Goal: Task Accomplishment & Management: Use online tool/utility

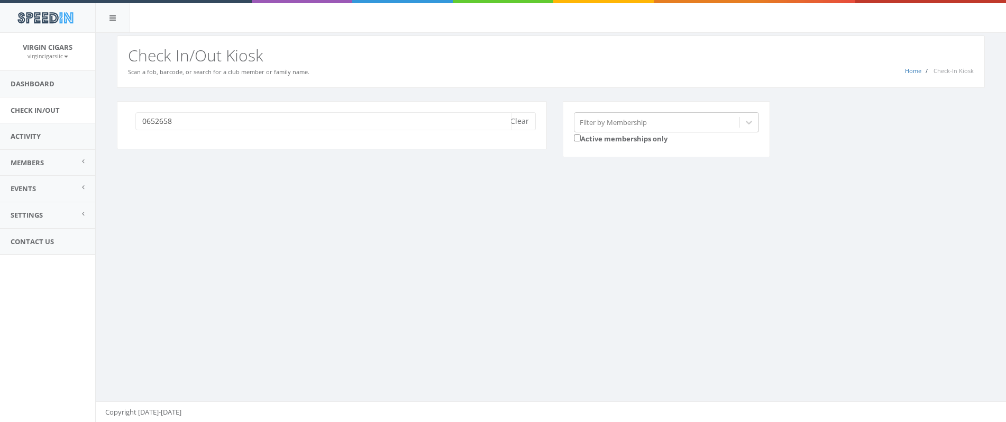
type input "06526588"
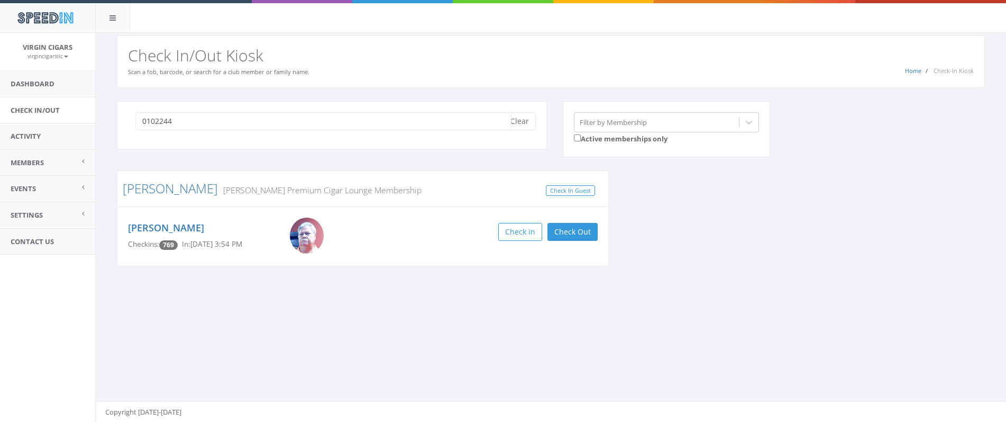
type input "01022447"
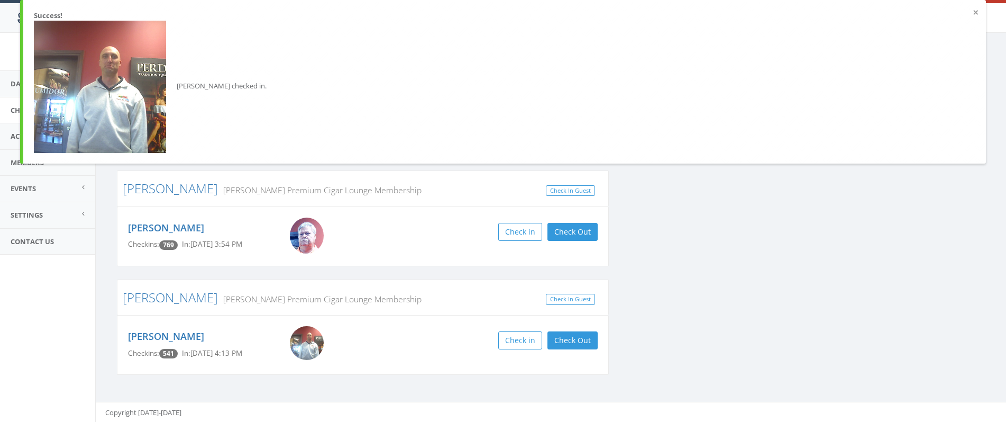
click at [977, 15] on button "×" at bounding box center [976, 12] width 6 height 11
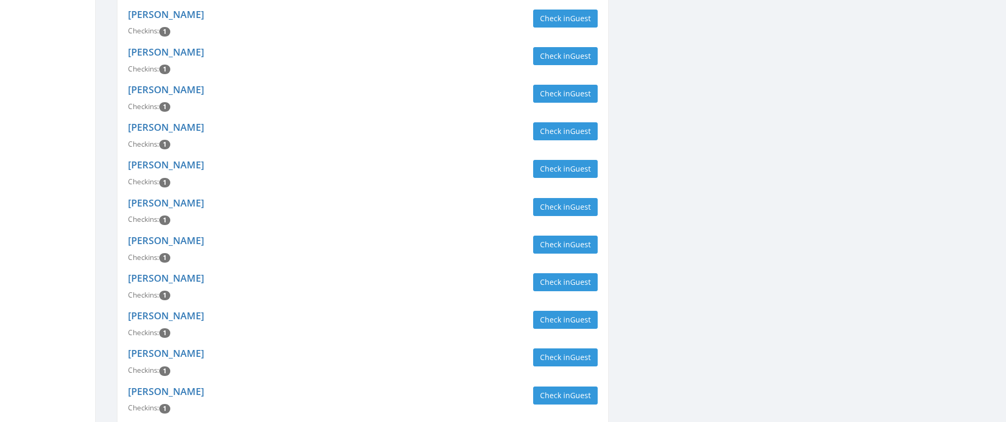
scroll to position [116, 0]
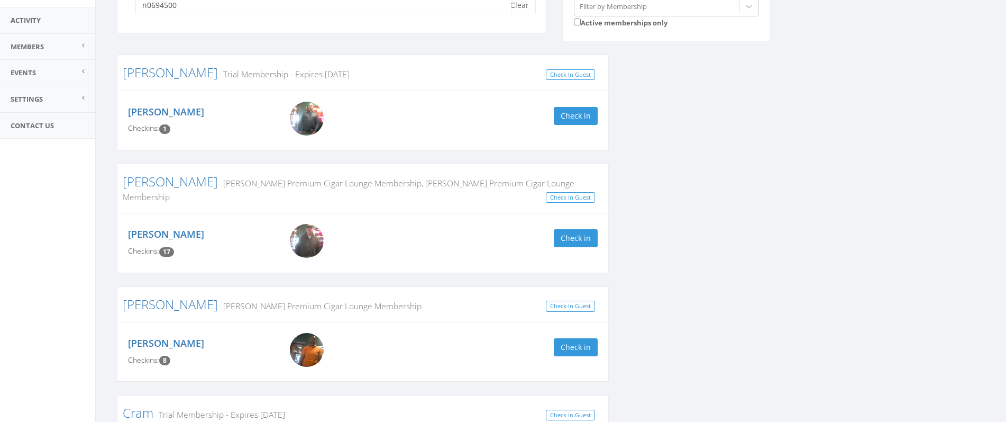
type input "n06945000"
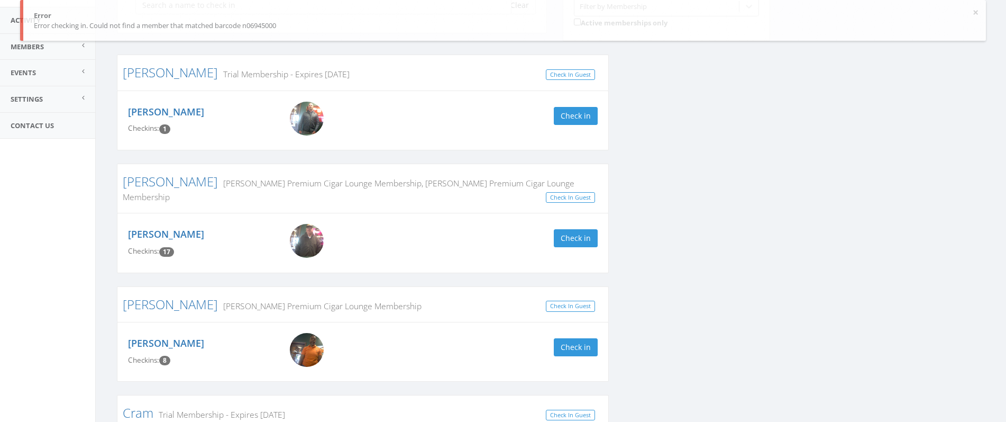
scroll to position [1, 0]
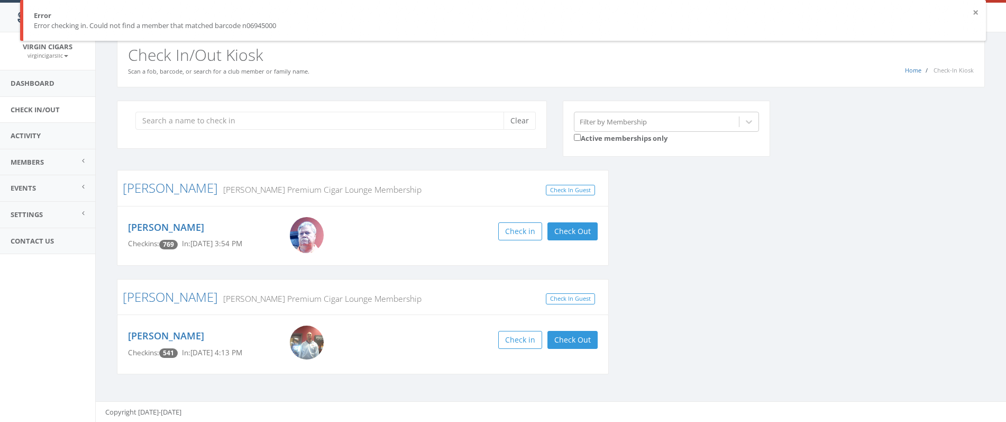
click at [975, 11] on button "×" at bounding box center [976, 12] width 6 height 11
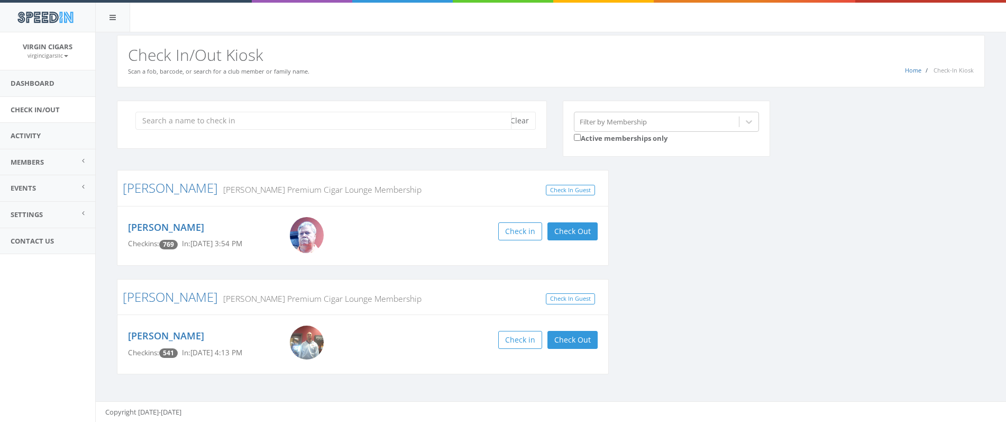
click at [154, 124] on input "search" at bounding box center [323, 121] width 376 height 18
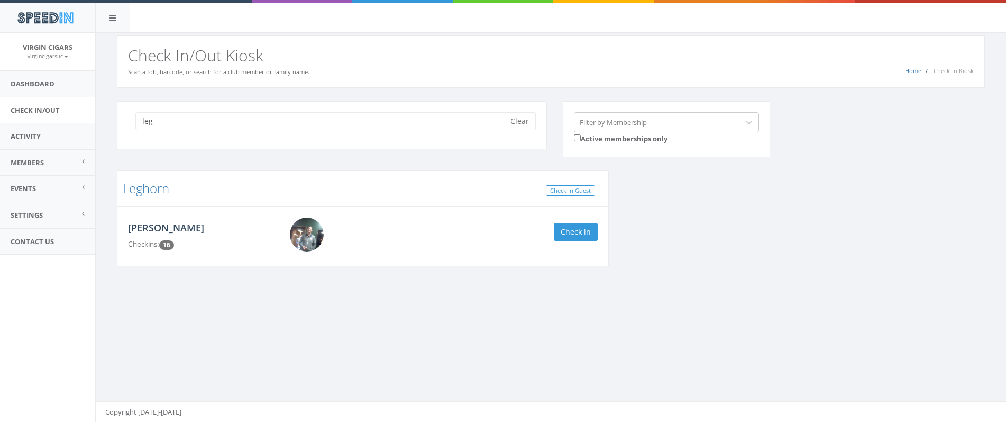
type input "leg"
click at [180, 225] on link "[PERSON_NAME]" at bounding box center [166, 227] width 76 height 13
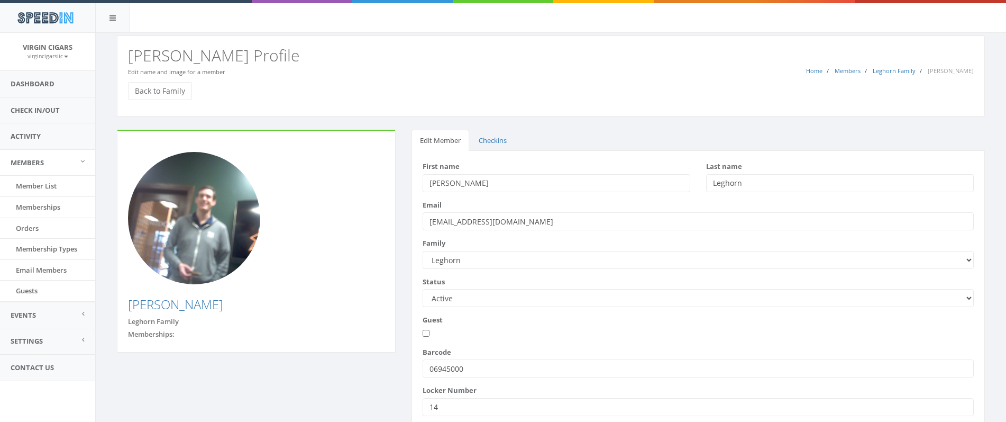
drag, startPoint x: 462, startPoint y: 368, endPoint x: 411, endPoint y: 362, distance: 52.1
click at [412, 363] on div "First name Nicholas Last name Leghorn Email nick.leghorn@gmail.com" at bounding box center [699, 329] width 574 height 357
type input "06945000"
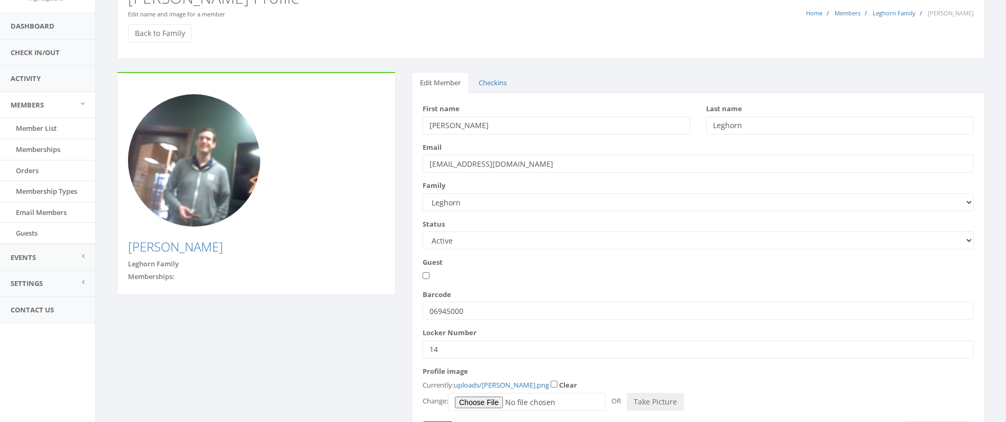
scroll to position [121, 0]
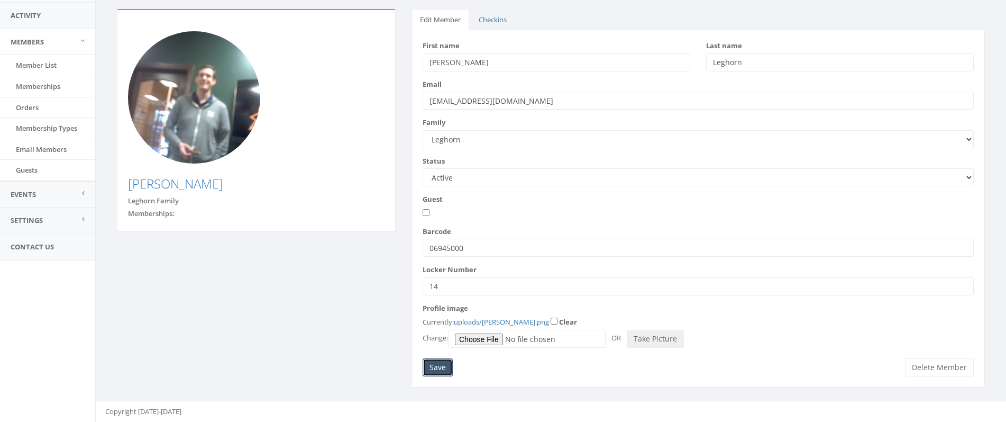
click at [429, 363] on input "Save" at bounding box center [438, 367] width 30 height 18
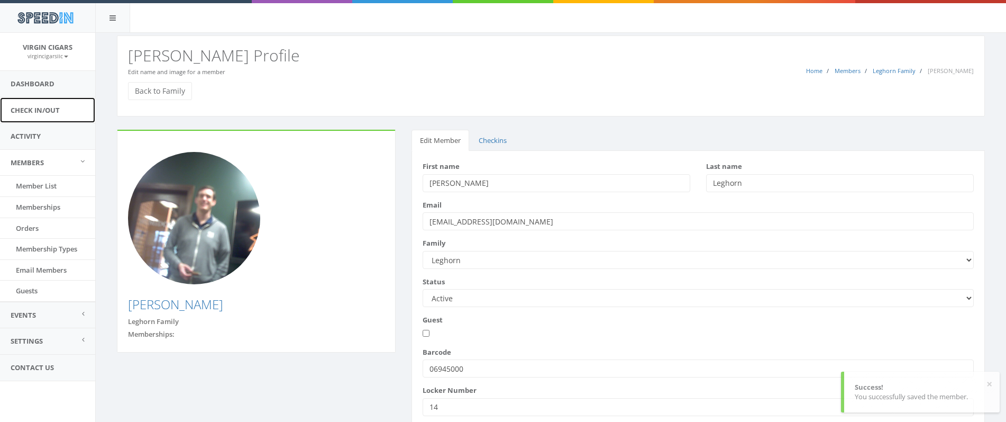
click at [28, 111] on link "Check In/Out" at bounding box center [47, 110] width 95 height 26
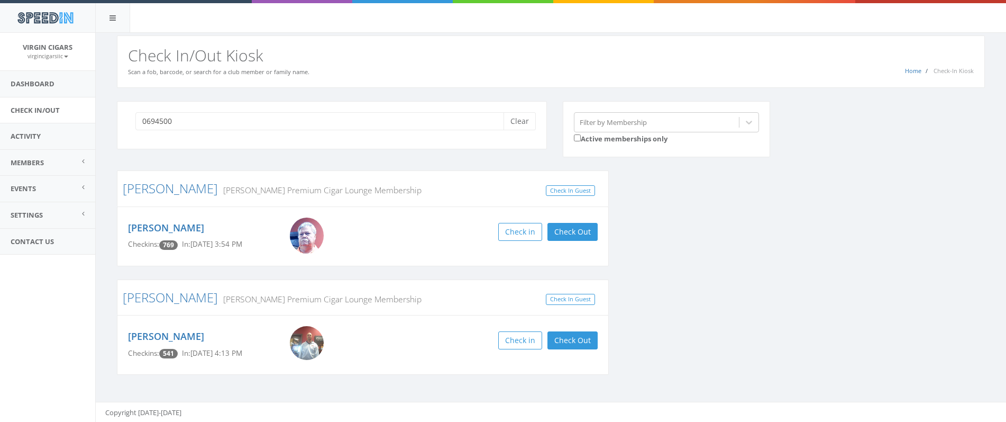
type input "06945000"
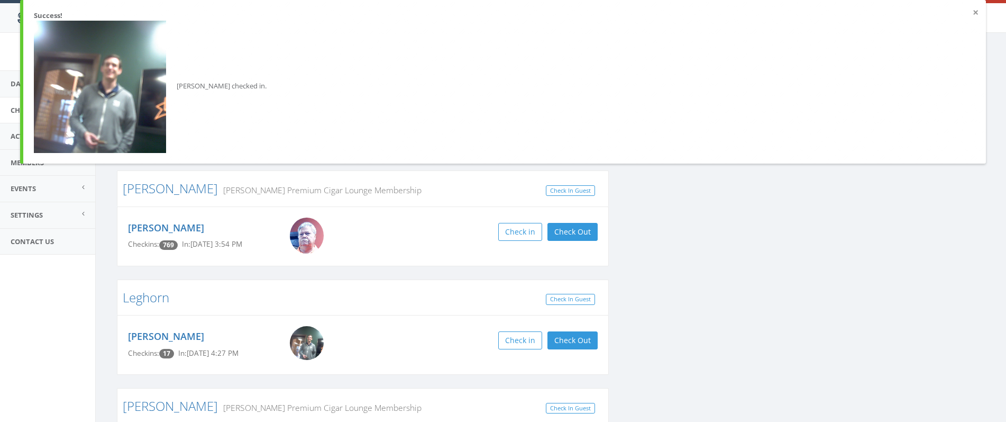
click at [975, 14] on button "×" at bounding box center [976, 12] width 6 height 11
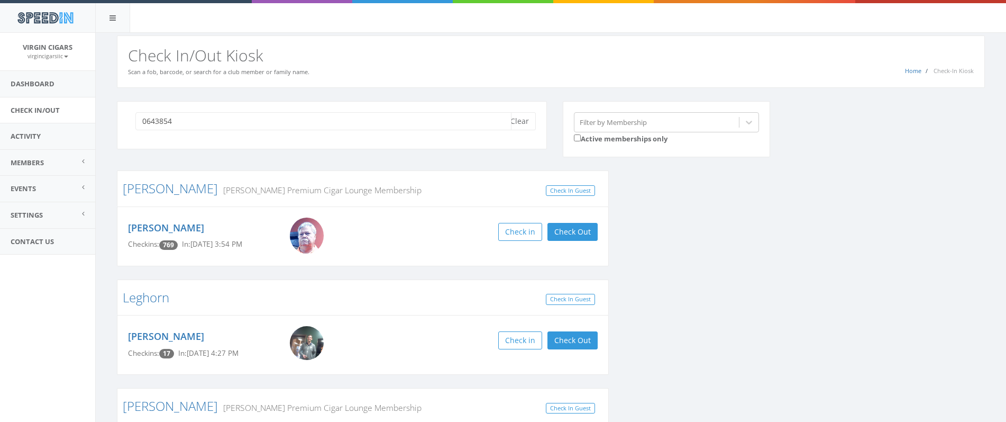
type input "06438544"
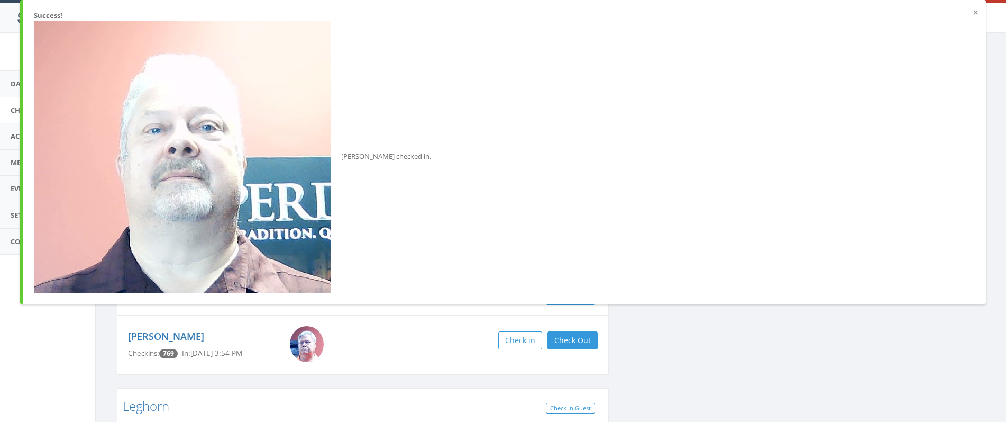
click at [976, 15] on button "×" at bounding box center [976, 12] width 6 height 11
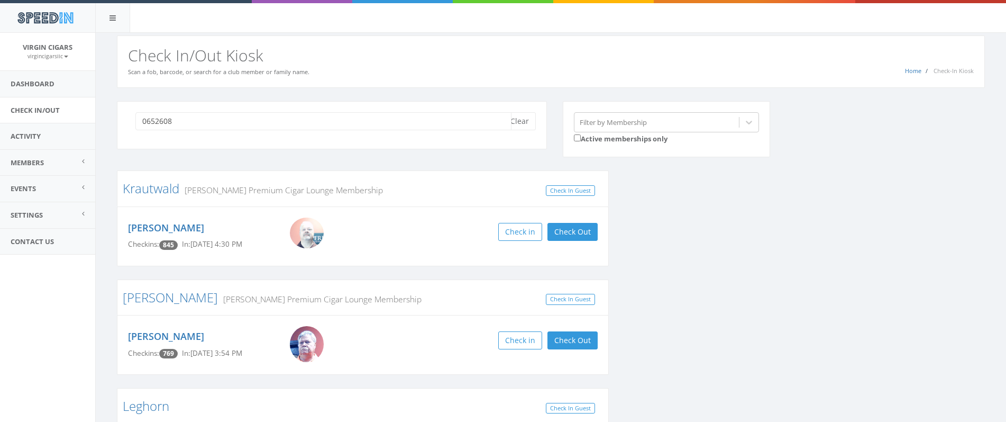
type input "06526082"
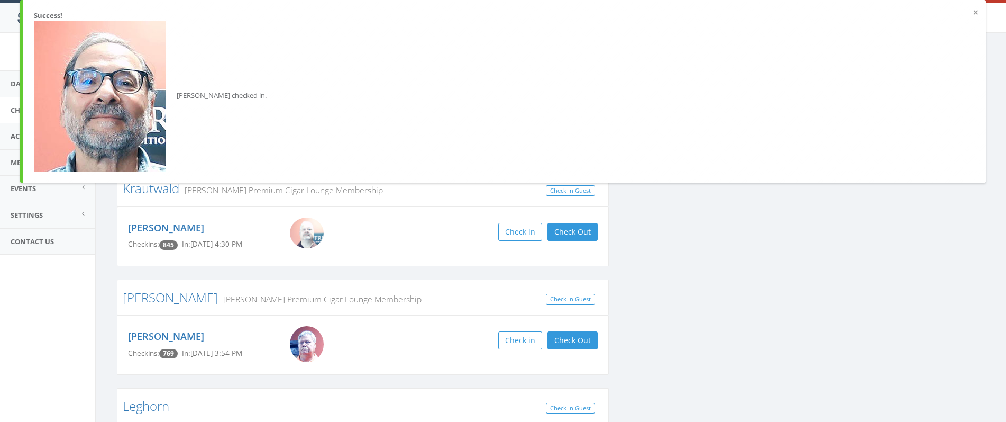
click at [973, 12] on button "×" at bounding box center [976, 12] width 6 height 11
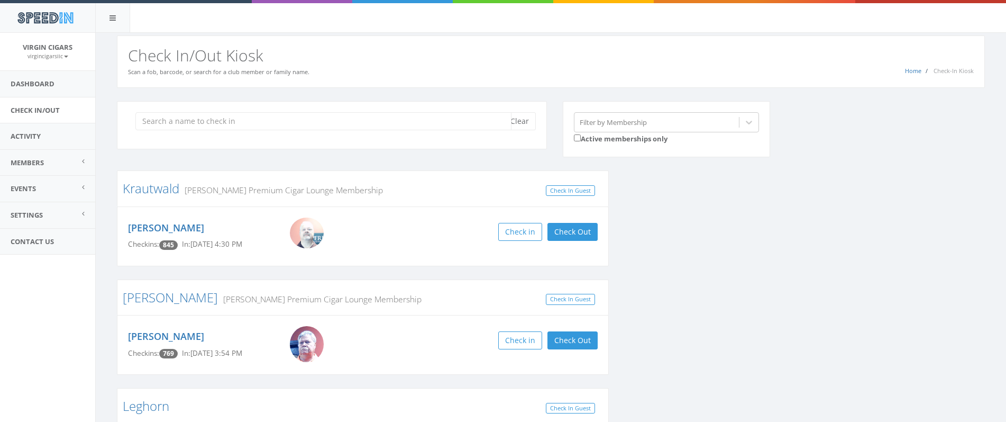
click at [312, 118] on input "search" at bounding box center [323, 121] width 376 height 18
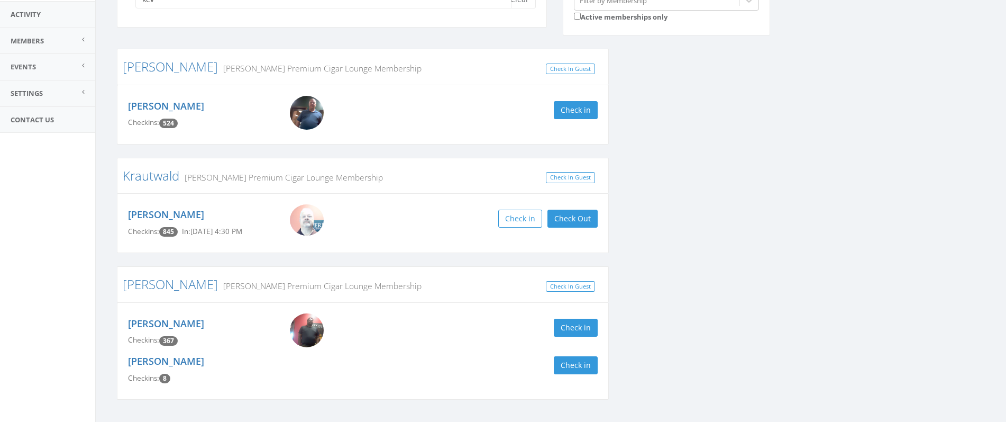
scroll to position [147, 0]
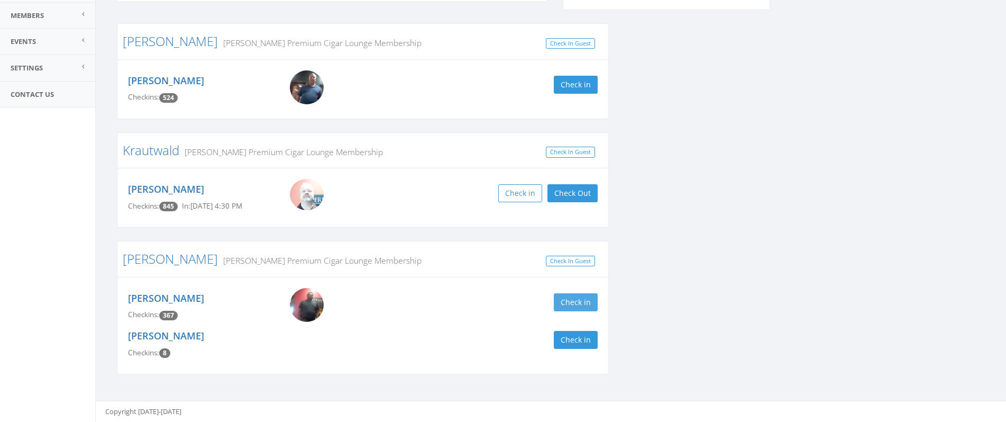
type input "kev"
click at [584, 305] on button "Check in" at bounding box center [576, 302] width 44 height 18
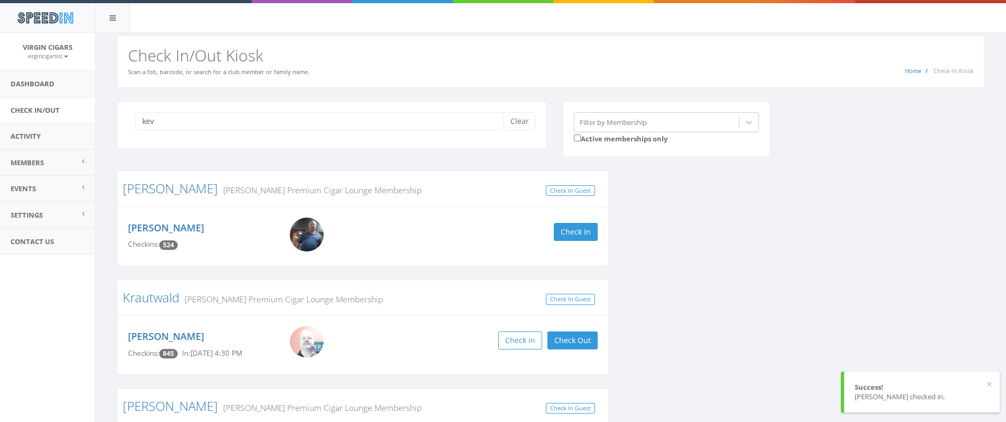
scroll to position [1, 0]
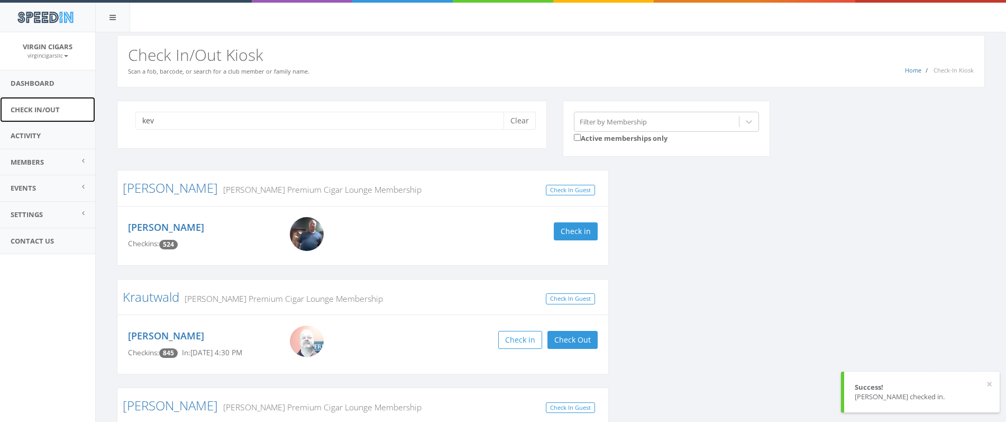
drag, startPoint x: 70, startPoint y: 110, endPoint x: 78, endPoint y: 116, distance: 10.5
click at [70, 111] on link "Check In/Out" at bounding box center [47, 110] width 95 height 26
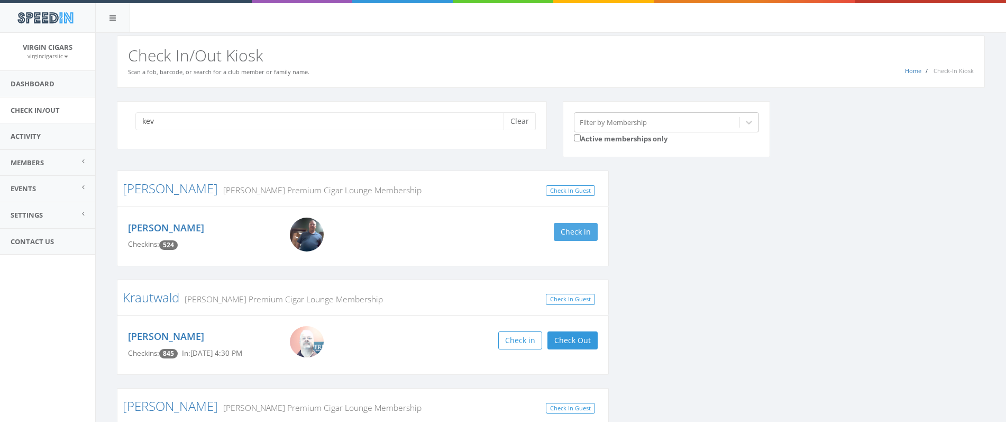
type input "kev"
click at [584, 229] on button "Check in" at bounding box center [576, 232] width 44 height 18
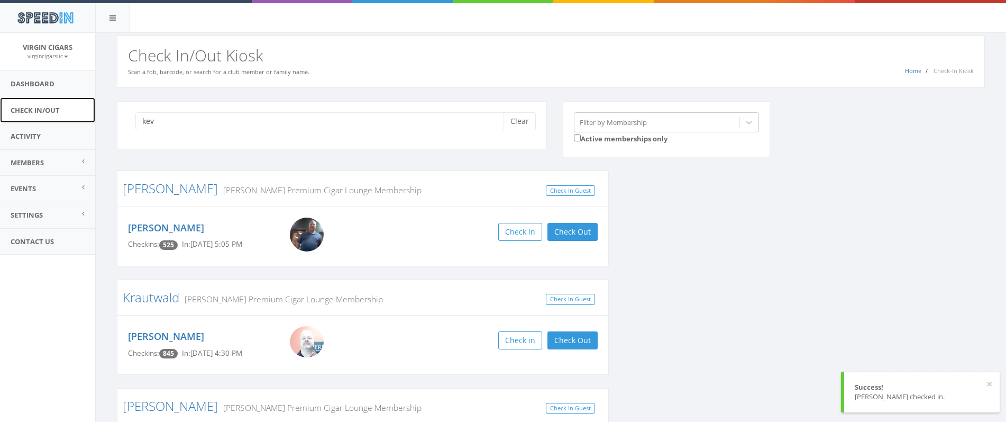
click at [50, 109] on link "Check In/Out" at bounding box center [47, 110] width 95 height 26
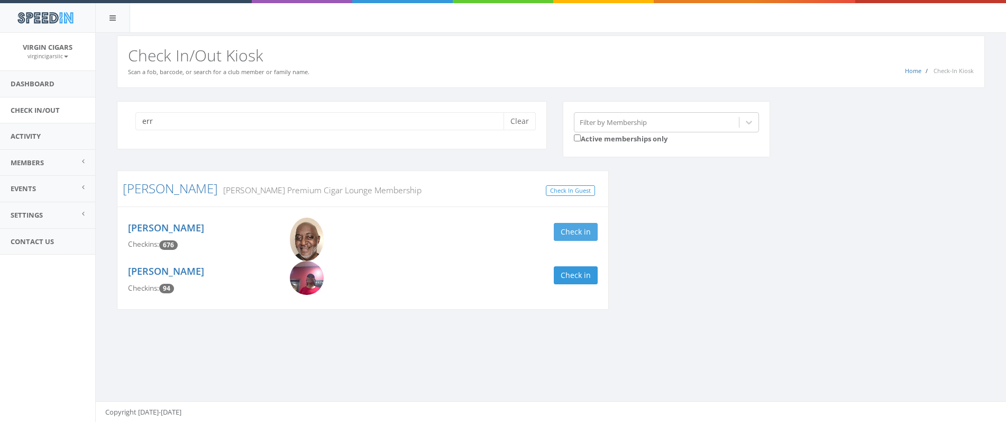
type input "err"
click at [567, 230] on button "Check in" at bounding box center [576, 232] width 44 height 18
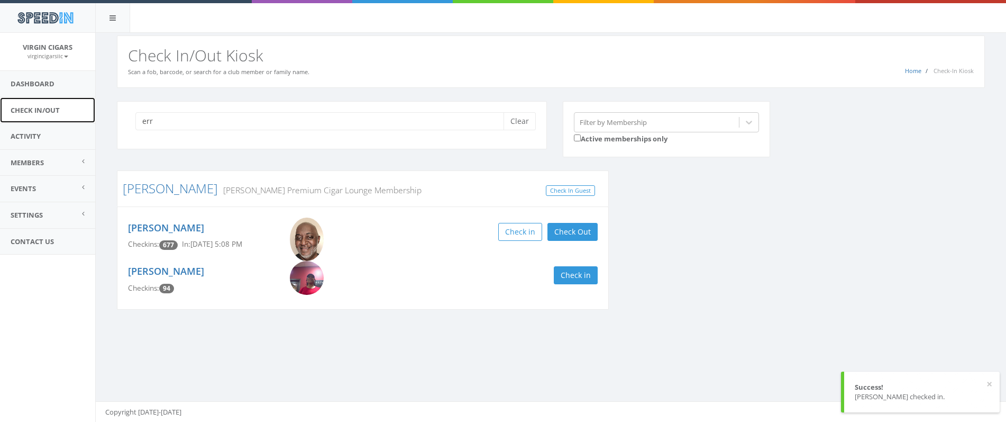
click at [36, 106] on link "Check In/Out" at bounding box center [47, 110] width 95 height 26
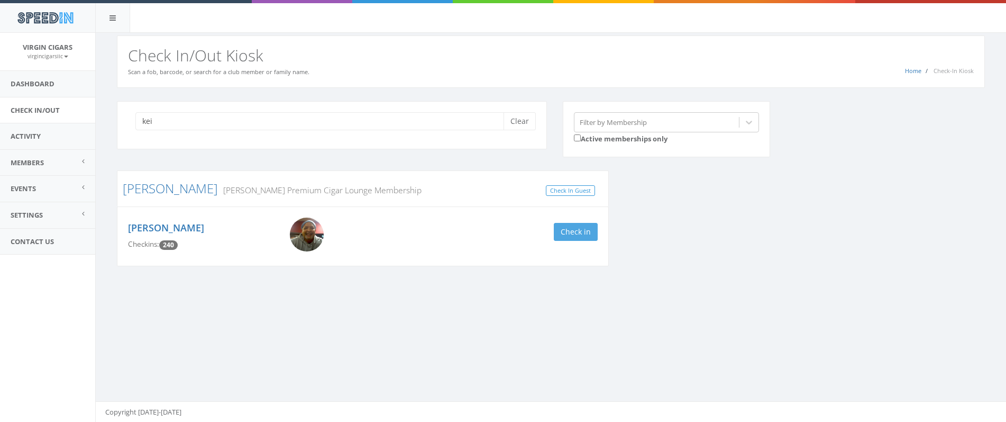
type input "kei"
drag, startPoint x: 562, startPoint y: 233, endPoint x: 541, endPoint y: 218, distance: 26.6
click at [563, 233] on button "Check in" at bounding box center [576, 232] width 44 height 18
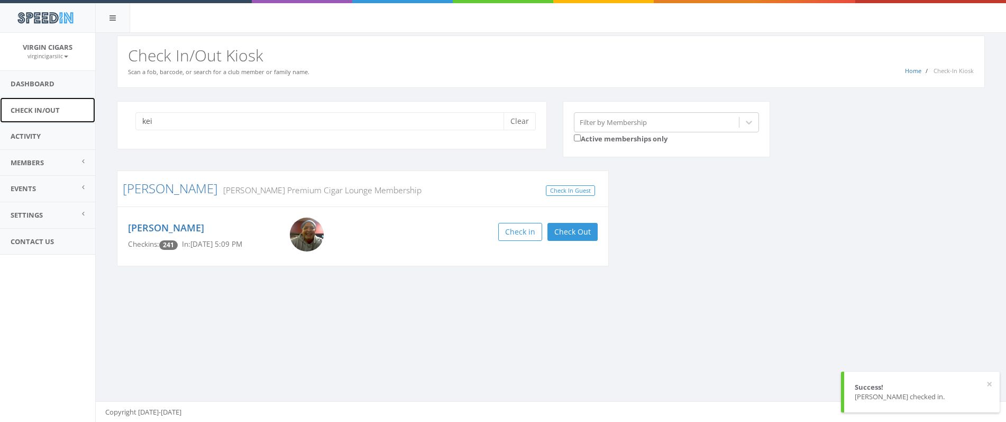
drag, startPoint x: 50, startPoint y: 112, endPoint x: 62, endPoint y: 113, distance: 12.2
click at [51, 112] on link "Check In/Out" at bounding box center [47, 110] width 95 height 26
